Goal: Navigation & Orientation: Find specific page/section

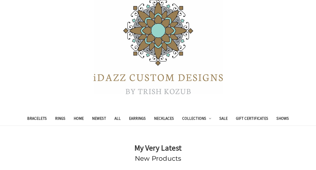
scroll to position [63, 0]
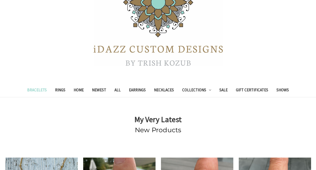
click at [40, 89] on link "Bracelets" at bounding box center [37, 90] width 28 height 13
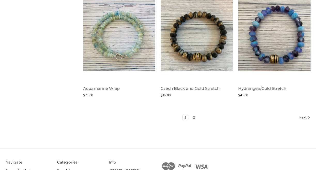
scroll to position [666, 0]
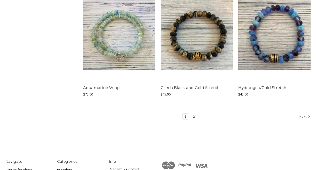
click at [194, 117] on link "2" at bounding box center [193, 117] width 5 height 6
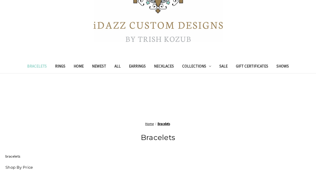
scroll to position [82, 0]
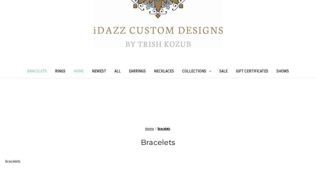
click at [83, 70] on link "Home" at bounding box center [79, 71] width 18 height 13
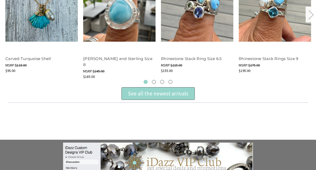
scroll to position [246, 0]
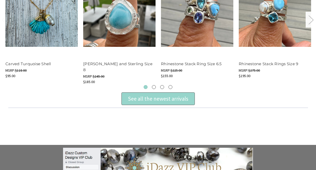
click at [312, 17] on button "Next" at bounding box center [311, 20] width 10 height 16
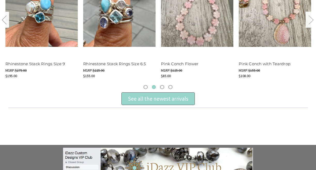
click at [312, 17] on button "Next" at bounding box center [311, 20] width 10 height 16
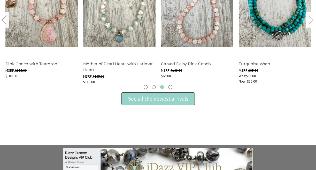
click at [312, 17] on button "Next" at bounding box center [311, 20] width 10 height 16
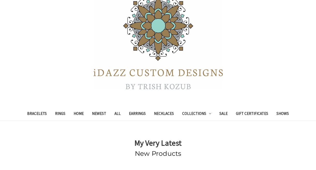
scroll to position [39, 0]
click at [166, 115] on link "Necklaces" at bounding box center [164, 114] width 28 height 13
